Goal: Information Seeking & Learning: Check status

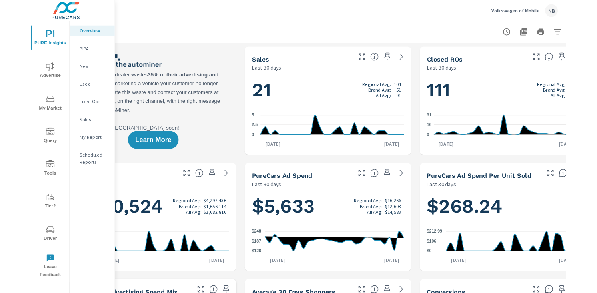
scroll to position [0, 82]
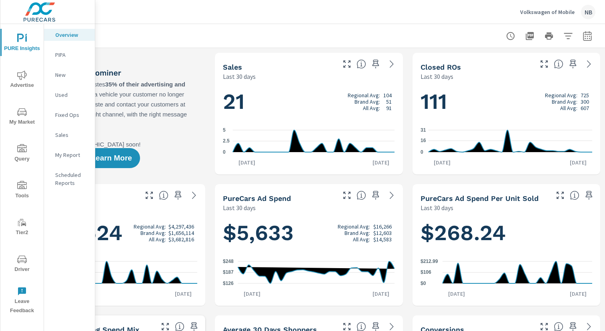
click at [22, 184] on icon "nav menu" at bounding box center [22, 185] width 10 height 8
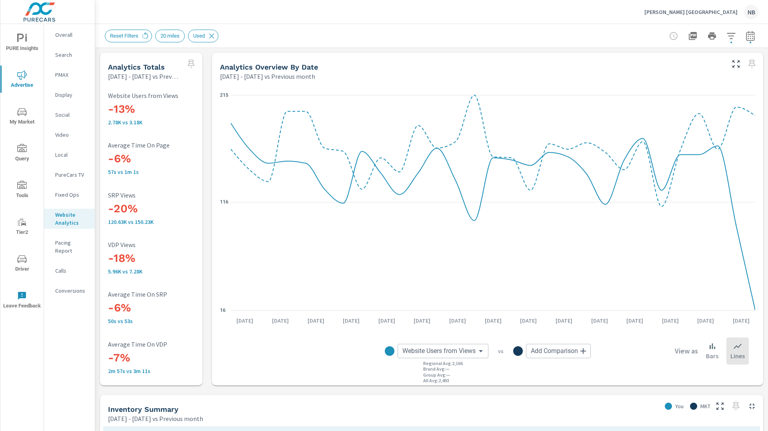
scroll to position [317, 0]
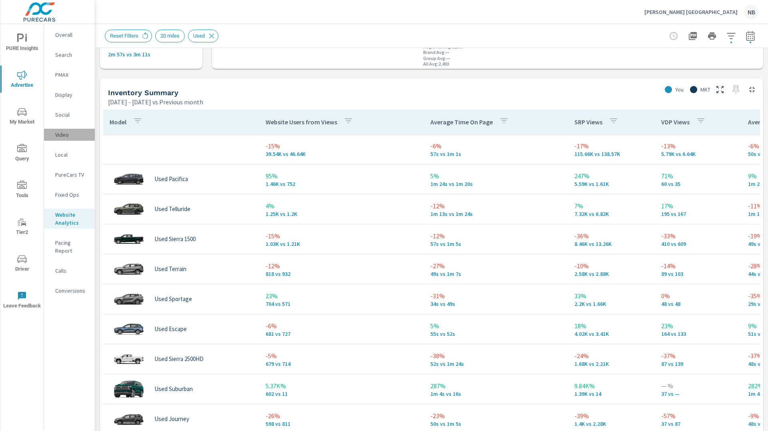
click at [66, 135] on p "Video" at bounding box center [71, 135] width 33 height 8
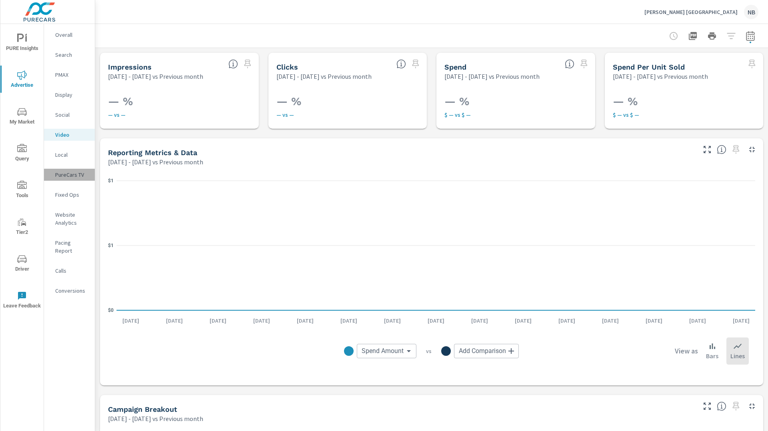
click at [59, 177] on p "PureCars TV" at bounding box center [71, 175] width 33 height 8
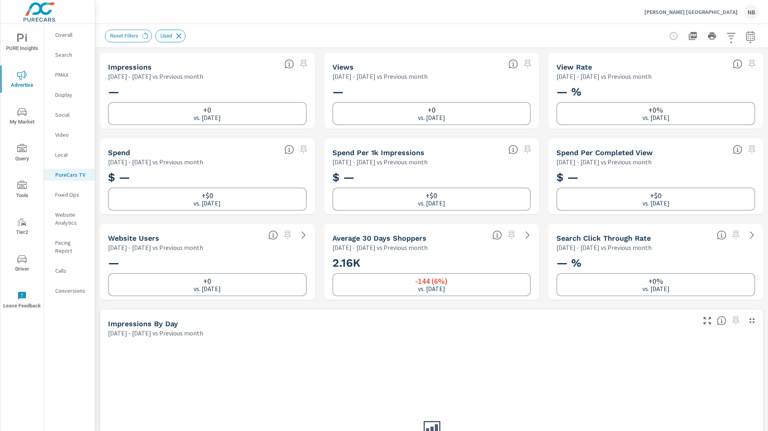
click at [183, 37] on icon at bounding box center [178, 36] width 9 height 9
click at [20, 226] on icon "nav menu" at bounding box center [22, 223] width 10 height 10
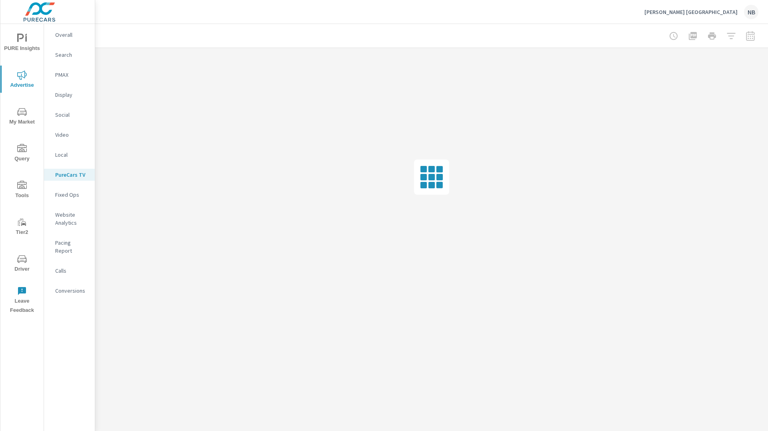
click at [23, 156] on span "Query" at bounding box center [22, 154] width 38 height 20
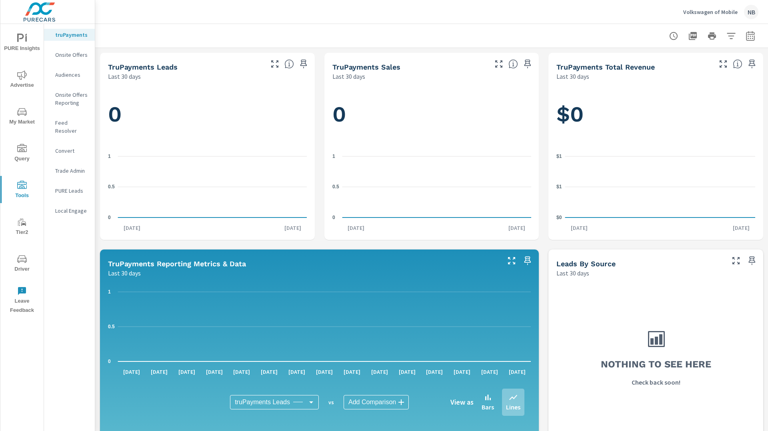
click at [20, 76] on icon "nav menu" at bounding box center [22, 75] width 10 height 10
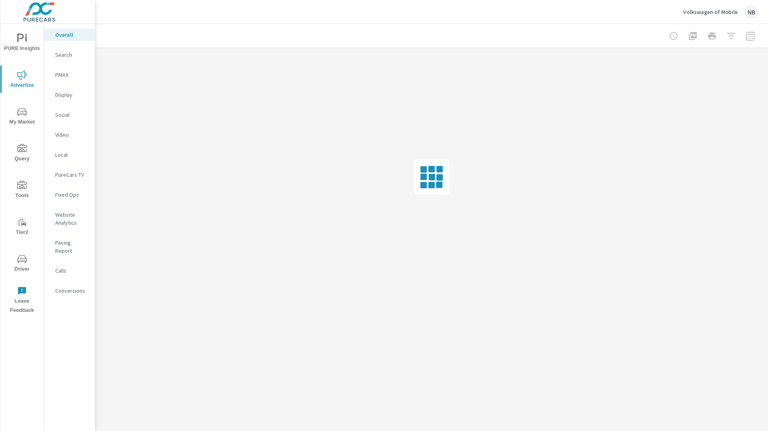
click at [64, 179] on div "PureCars TV" at bounding box center [69, 175] width 51 height 12
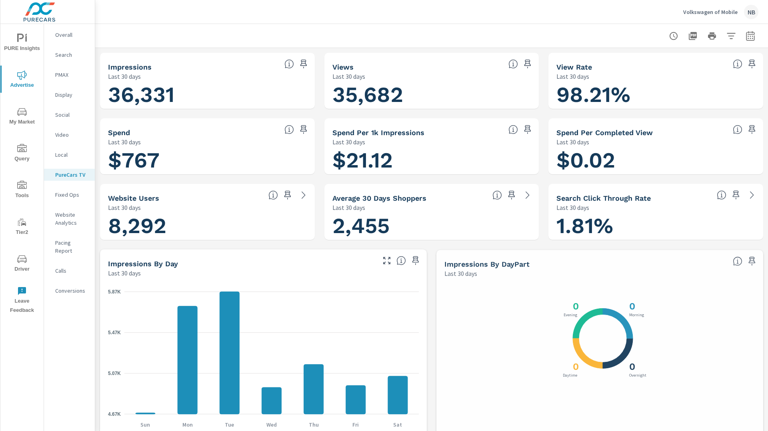
click at [731, 42] on button "button" at bounding box center [731, 36] width 16 height 16
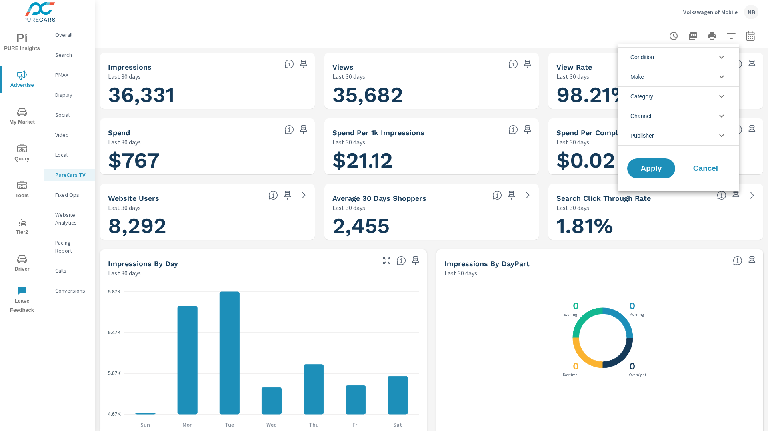
click at [688, 134] on li "Publisher" at bounding box center [678, 136] width 122 height 20
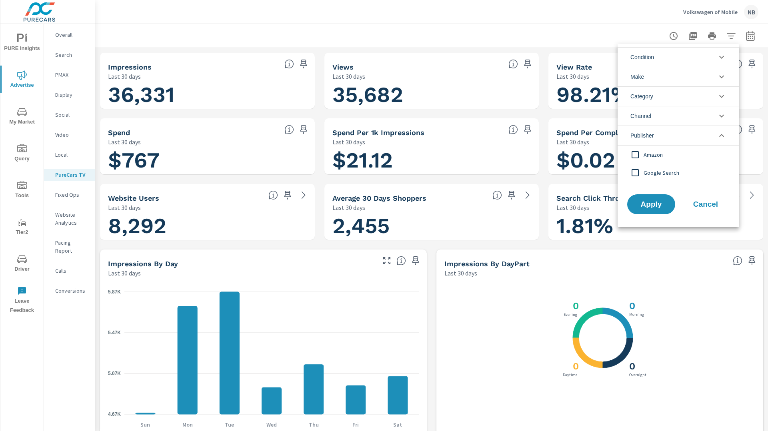
click at [659, 156] on span "Amazon" at bounding box center [687, 155] width 88 height 10
click at [663, 208] on button "Apply" at bounding box center [651, 204] width 50 height 21
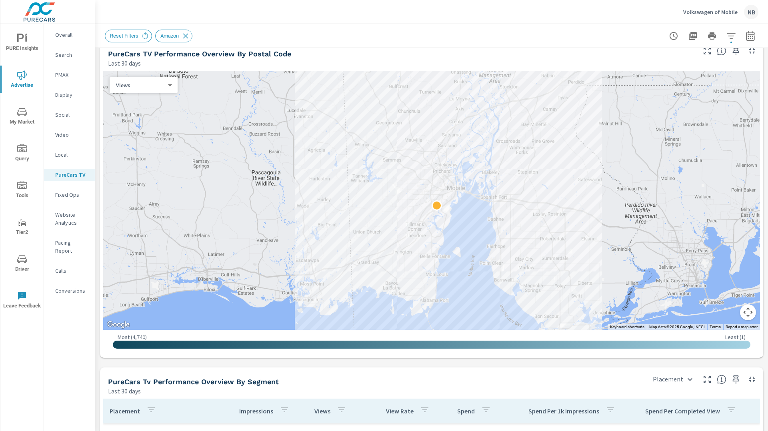
scroll to position [674, 0]
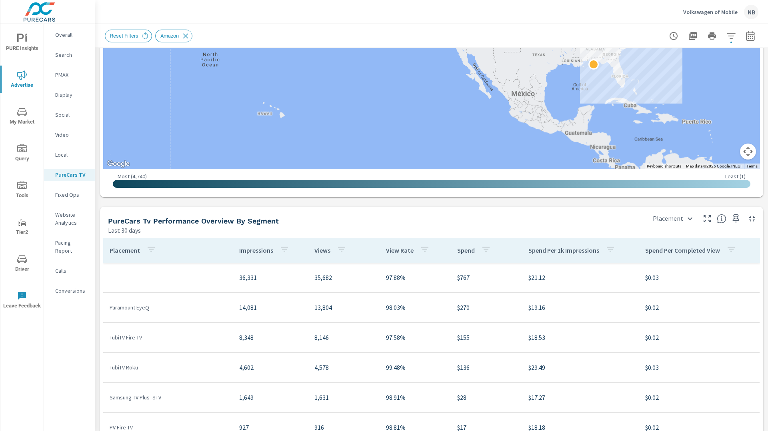
scroll to position [834, 0]
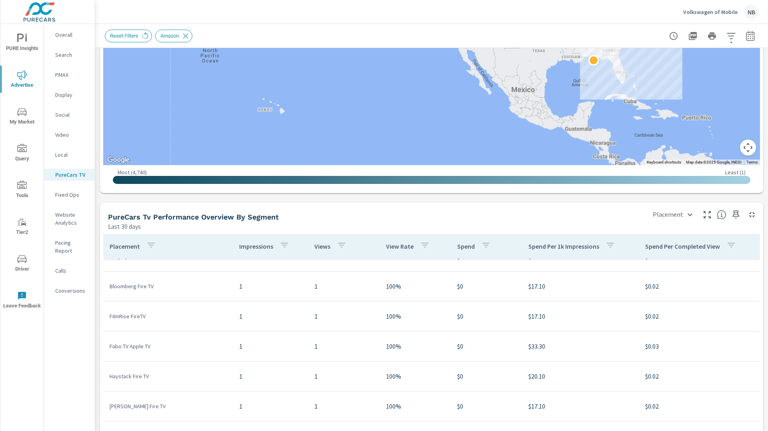
scroll to position [994, 0]
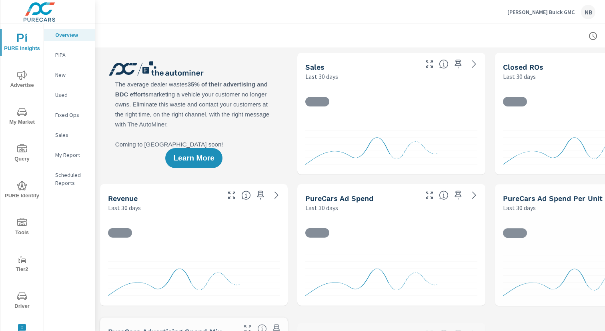
scroll to position [0, 0]
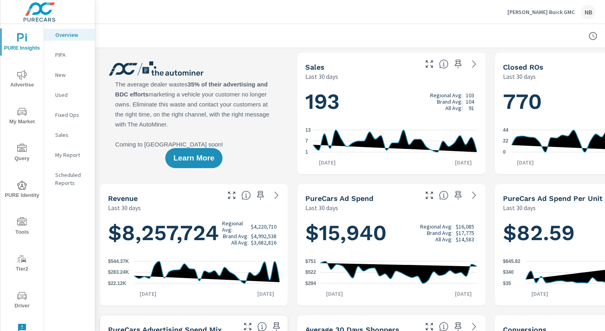
click at [23, 291] on icon "nav menu" at bounding box center [22, 296] width 10 height 10
